Goal: Task Accomplishment & Management: Use online tool/utility

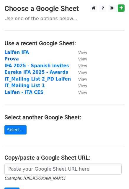
click at [11, 57] on strong "Prova" at bounding box center [11, 58] width 15 height 5
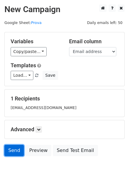
click at [17, 151] on link "Send" at bounding box center [14, 150] width 20 height 11
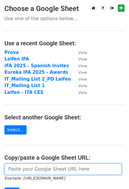
click at [18, 171] on input "url" at bounding box center [62, 168] width 117 height 11
paste input "https://docs.google.com/spreadsheets/d/16MCIrv3-ssBhlHtRo4Jam2pPm54p0OXDoWU8mWf…"
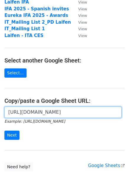
scroll to position [57, 0]
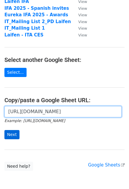
type input "https://docs.google.com/spreadsheets/d/16MCIrv3-ssBhlHtRo4Jam2pPm54p0OXDoWU8mWf…"
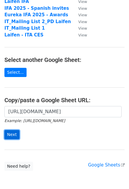
scroll to position [0, 0]
click at [7, 131] on input "Next" at bounding box center [11, 134] width 15 height 9
